Goal: Navigation & Orientation: Find specific page/section

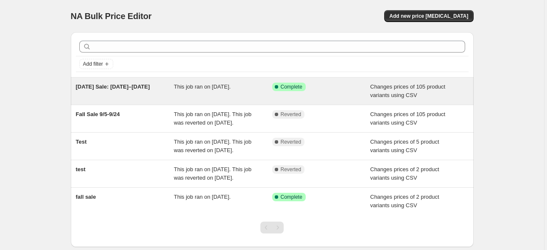
click at [157, 89] on div "[DATE] Sale: [DATE]–[DATE]" at bounding box center [125, 91] width 98 height 17
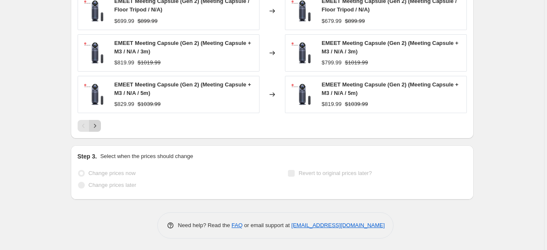
click at [93, 123] on icon "Next" at bounding box center [95, 126] width 8 height 8
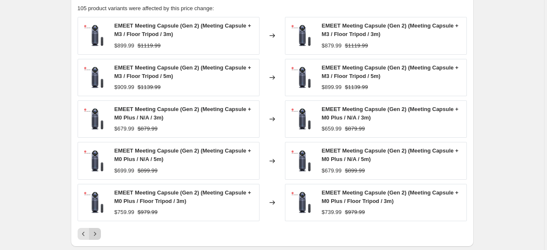
scroll to position [456, 0]
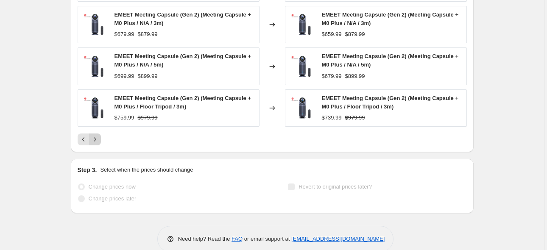
click at [95, 142] on icon "Next" at bounding box center [95, 139] width 8 height 8
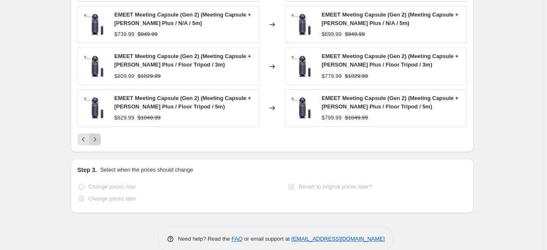
click at [96, 138] on icon "Next" at bounding box center [95, 139] width 2 height 4
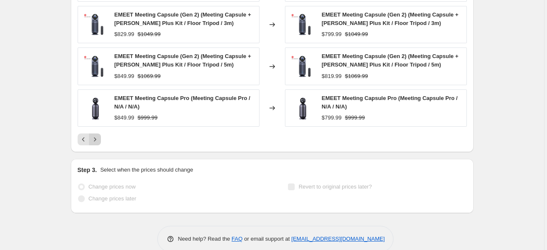
click at [96, 139] on icon "Next" at bounding box center [95, 139] width 8 height 8
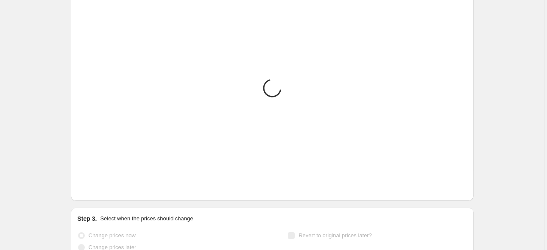
scroll to position [329, 0]
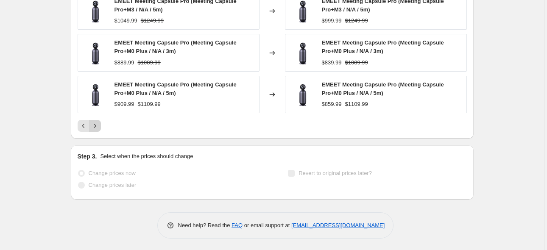
click at [97, 127] on icon "Next" at bounding box center [95, 126] width 8 height 8
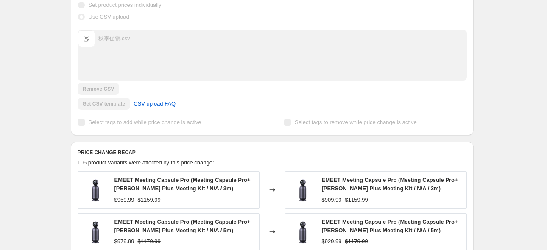
scroll to position [376, 0]
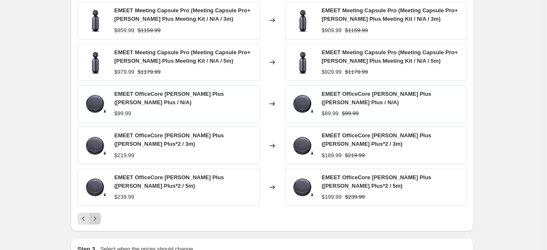
click at [94, 214] on icon "Next" at bounding box center [95, 218] width 8 height 8
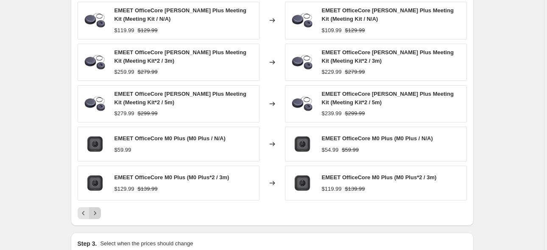
click at [94, 211] on icon "Next" at bounding box center [95, 213] width 8 height 8
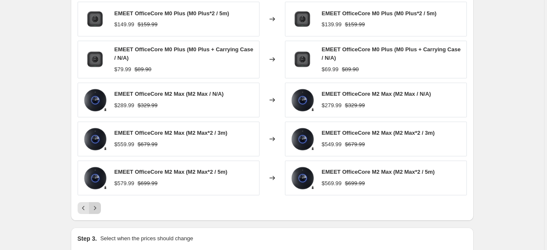
click at [94, 211] on icon "Next" at bounding box center [95, 208] width 8 height 8
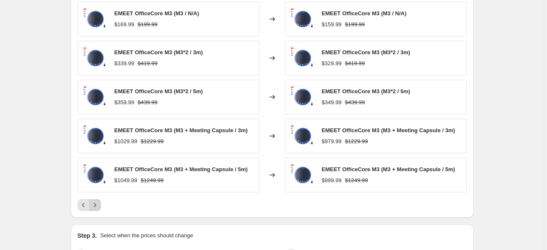
click at [94, 211] on div "PRICE CHANGE RECAP 105 product variants were affected by this price change: EME…" at bounding box center [272, 94] width 403 height 245
click at [101, 204] on button "Next" at bounding box center [95, 205] width 12 height 12
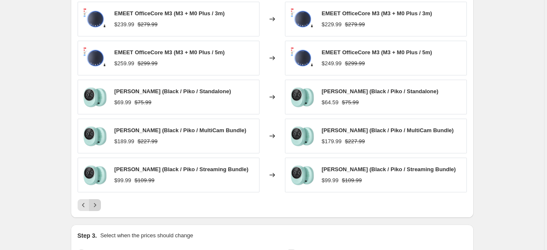
click at [101, 204] on button "Next" at bounding box center [95, 205] width 12 height 12
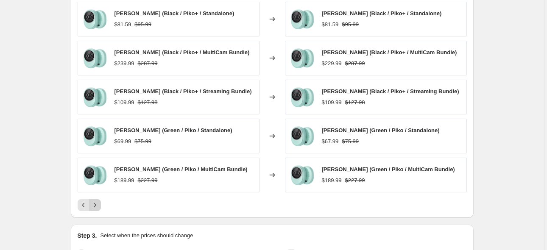
click at [101, 204] on button "Next" at bounding box center [95, 205] width 12 height 12
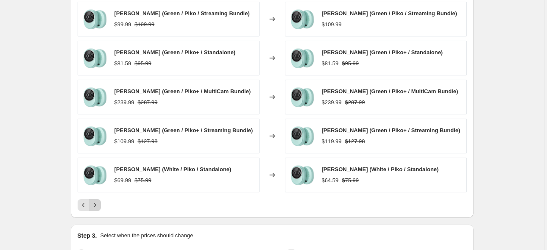
click at [101, 204] on button "Next" at bounding box center [95, 205] width 12 height 12
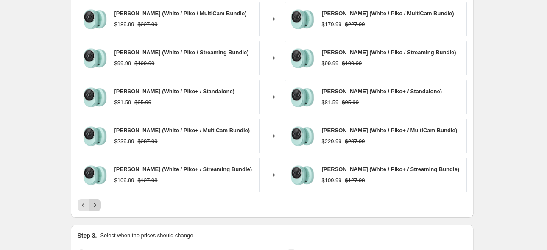
click at [101, 204] on button "Next" at bounding box center [95, 205] width 12 height 12
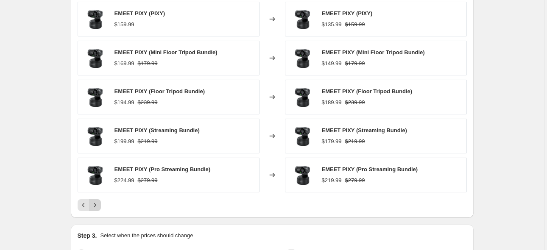
click at [92, 203] on icon "Next" at bounding box center [95, 205] width 8 height 8
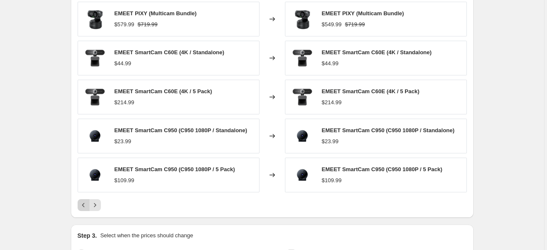
click at [86, 206] on icon "Previous" at bounding box center [83, 205] width 8 height 8
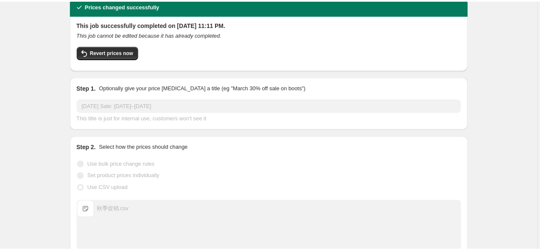
scroll to position [0, 0]
